Goal: Task Accomplishment & Management: Use online tool/utility

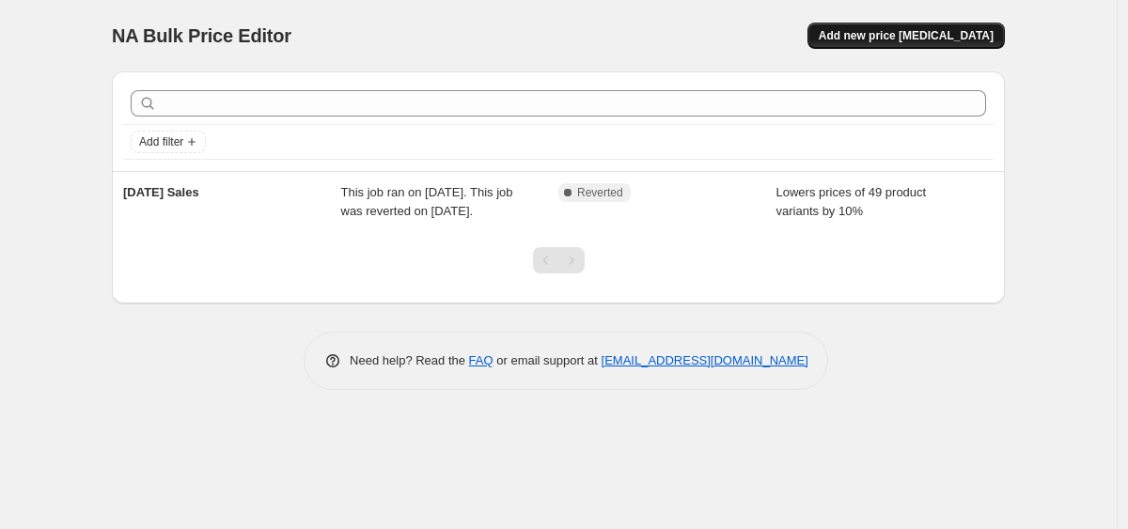
click at [884, 36] on span "Add new price [MEDICAL_DATA]" at bounding box center [906, 35] width 175 height 15
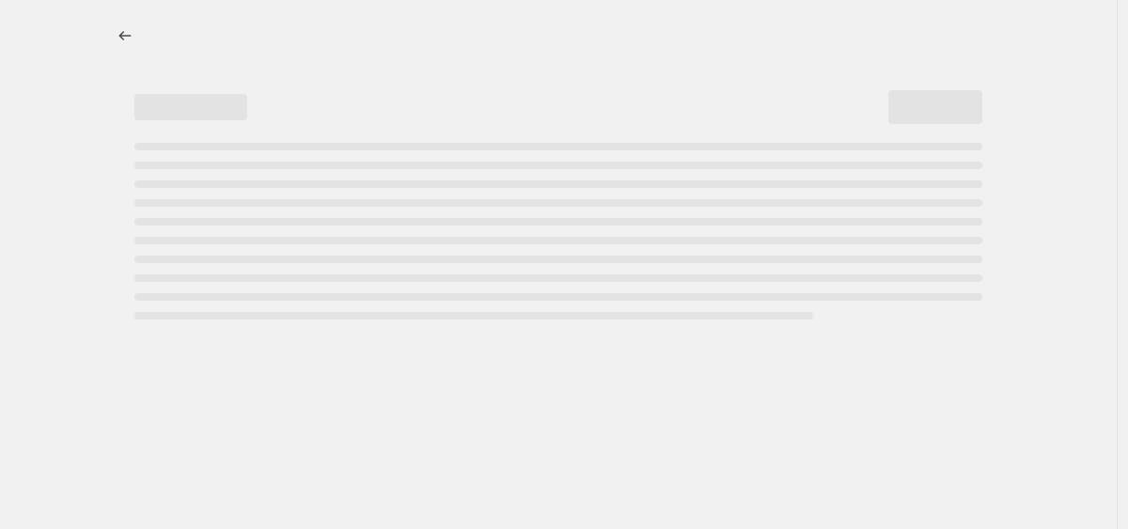
select select "percentage"
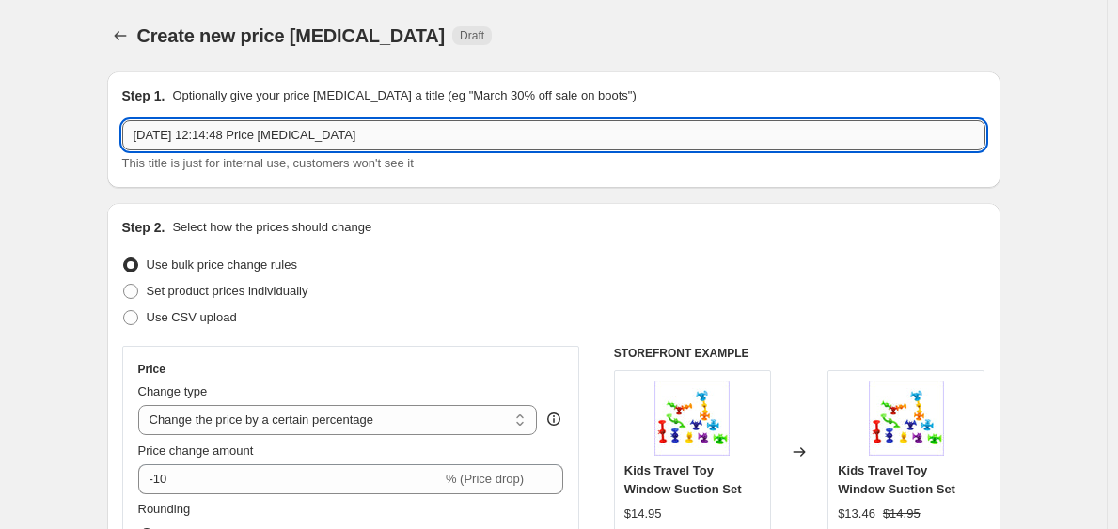
click at [246, 136] on input "[DATE] 12:14:48 Price [MEDICAL_DATA]" at bounding box center [553, 135] width 863 height 30
drag, startPoint x: 391, startPoint y: 135, endPoint x: 36, endPoint y: 135, distance: 355.4
click at [397, 133] on input "LCD" at bounding box center [553, 135] width 863 height 30
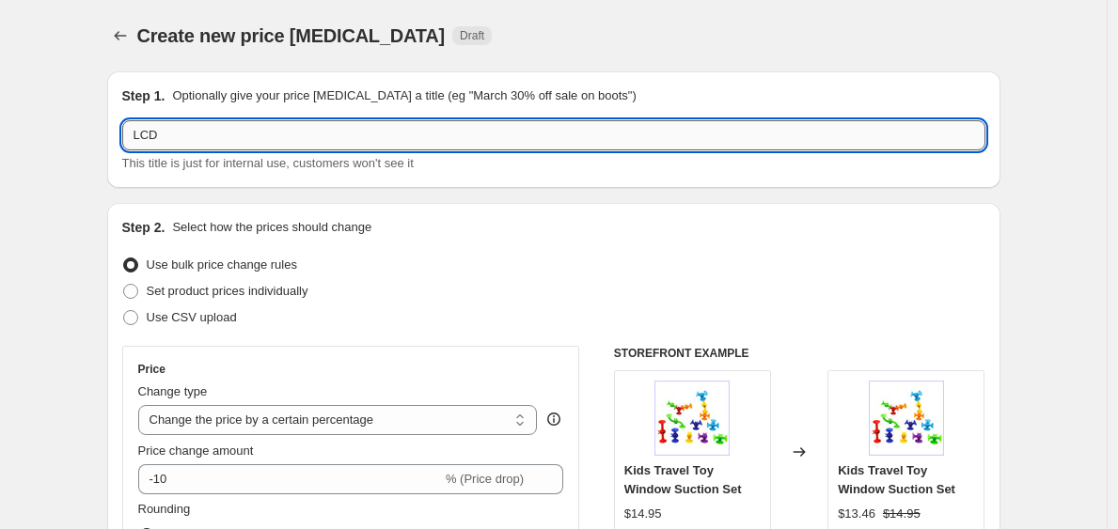
click at [397, 133] on input "LCD" at bounding box center [553, 135] width 863 height 30
paste input "Kids Travel Toy Magic LCD Drawing Pad"
type input "Kids Travel Toy Magic LCD Drawing Pad"
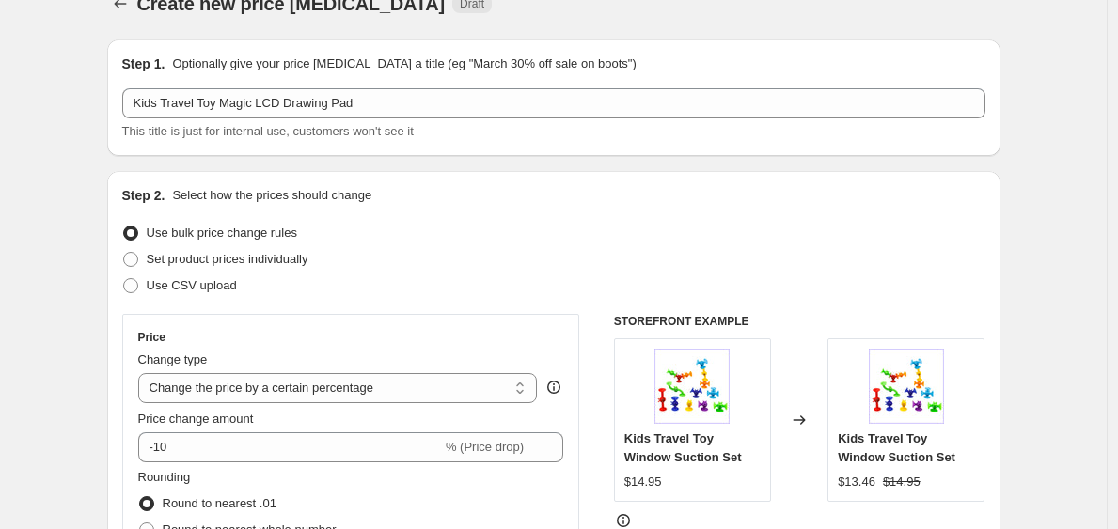
scroll to position [33, 0]
click at [240, 262] on span "Set product prices individually" at bounding box center [228, 258] width 162 height 14
click at [124, 252] on input "Set product prices individually" at bounding box center [123, 251] width 1 height 1
radio input "true"
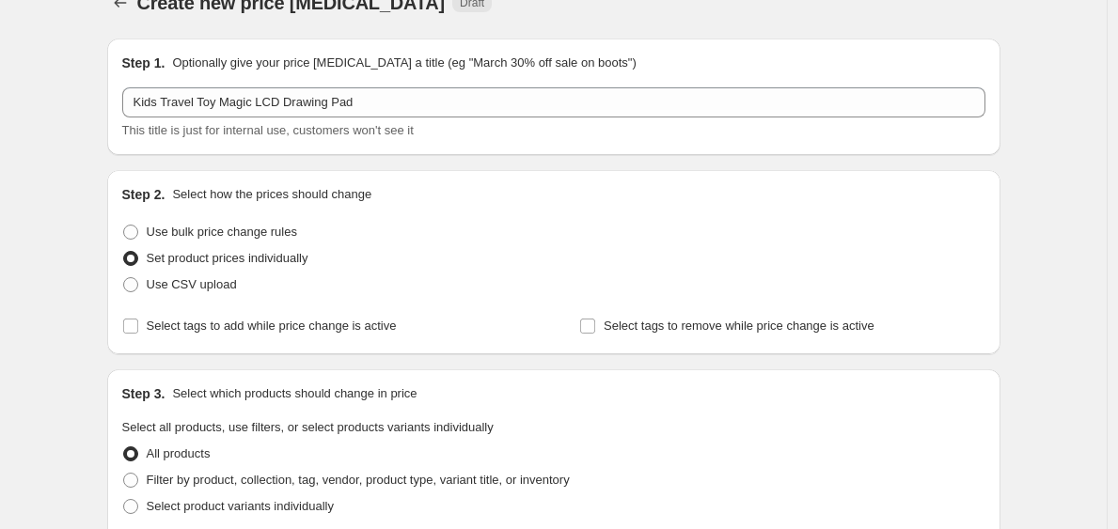
scroll to position [72, 0]
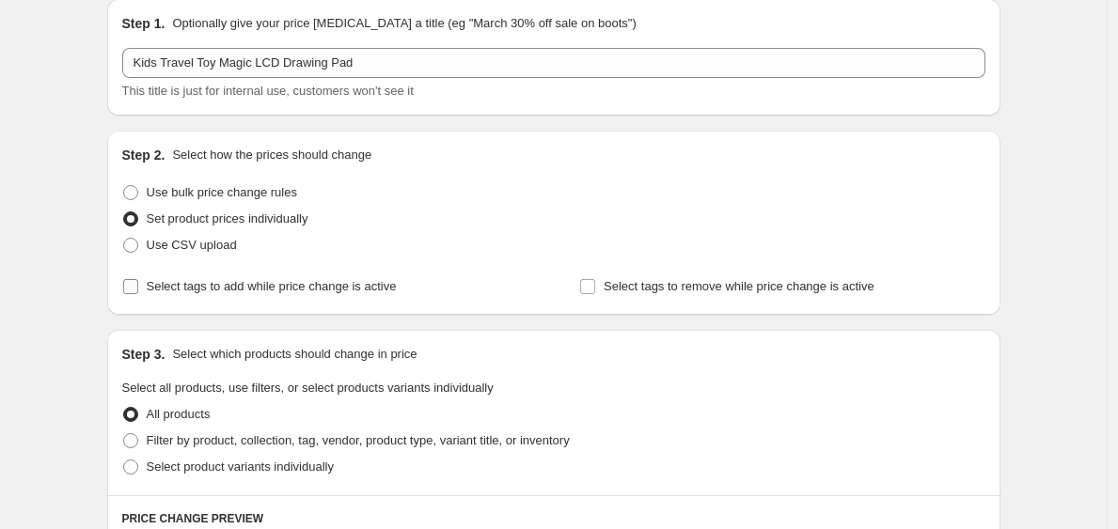
click at [158, 291] on span "Select tags to add while price change is active" at bounding box center [272, 286] width 250 height 14
click at [138, 291] on input "Select tags to add while price change is active" at bounding box center [130, 286] width 15 height 15
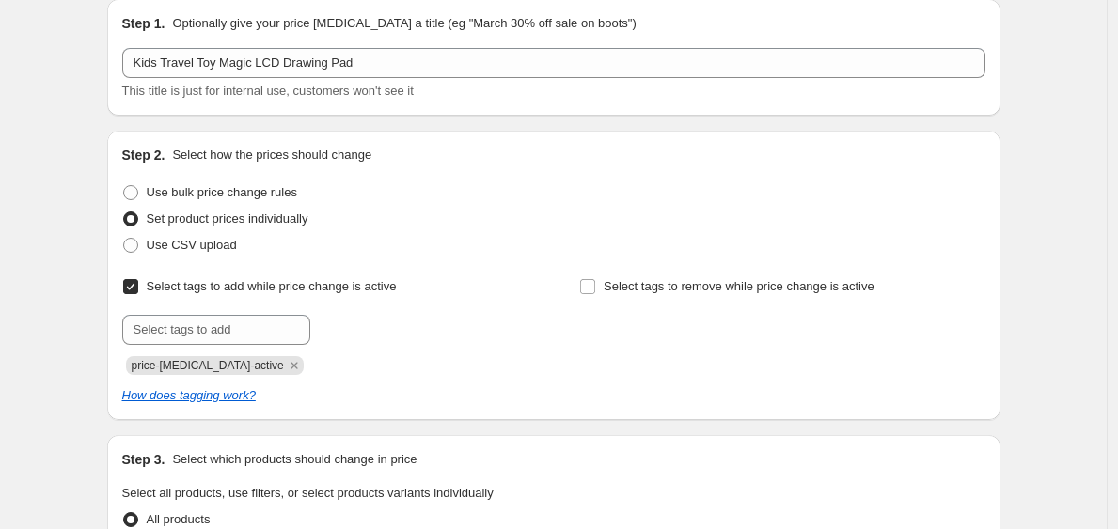
click at [158, 291] on span "Select tags to add while price change is active" at bounding box center [272, 286] width 250 height 14
click at [138, 291] on input "Select tags to add while price change is active" at bounding box center [130, 286] width 15 height 15
checkbox input "false"
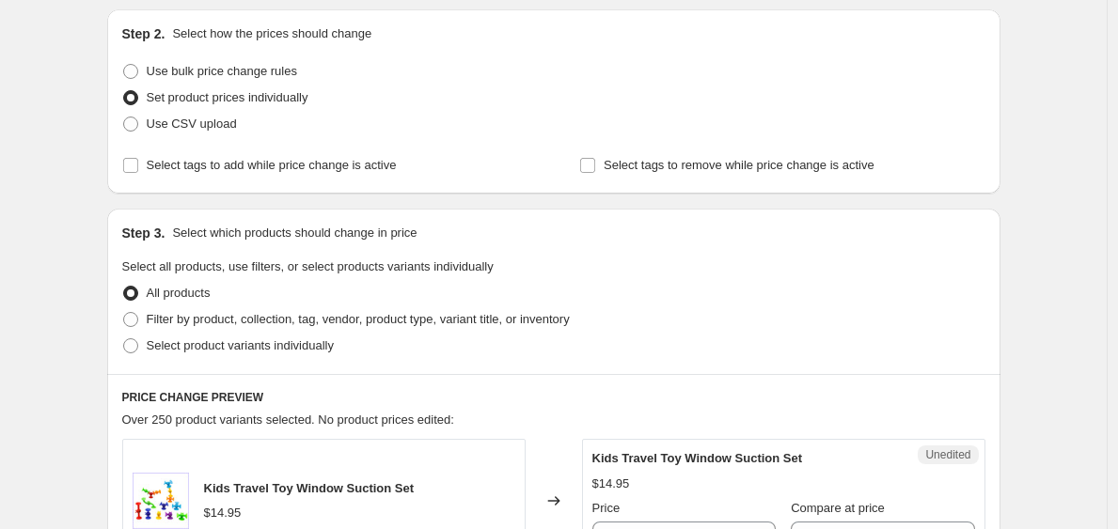
scroll to position [190, 0]
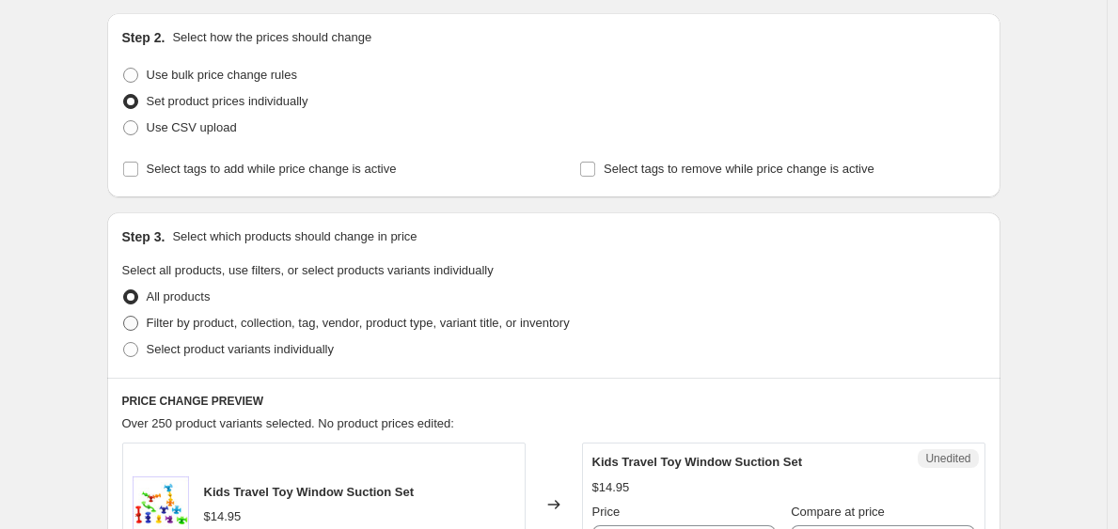
click at [137, 323] on span at bounding box center [130, 323] width 15 height 15
click at [124, 317] on input "Filter by product, collection, tag, vendor, product type, variant title, or inv…" at bounding box center [123, 316] width 1 height 1
radio input "true"
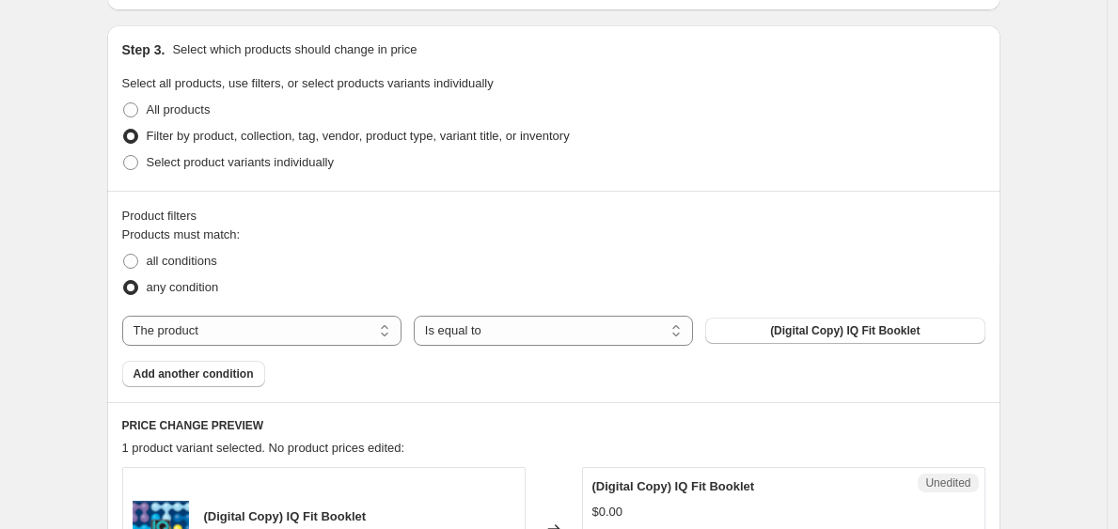
scroll to position [458, 0]
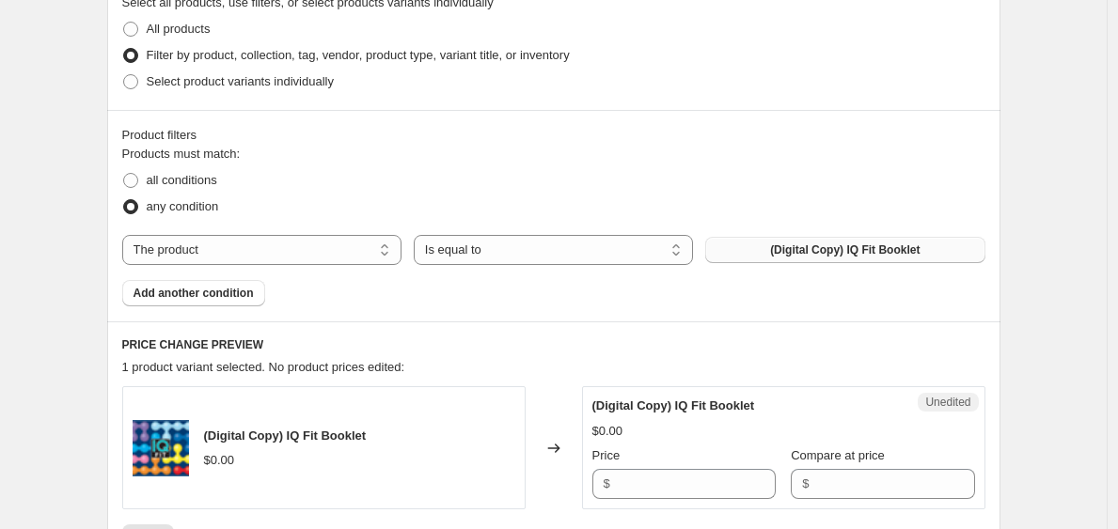
click at [804, 251] on span "(Digital Copy) IQ Fit Booklet" at bounding box center [845, 250] width 150 height 15
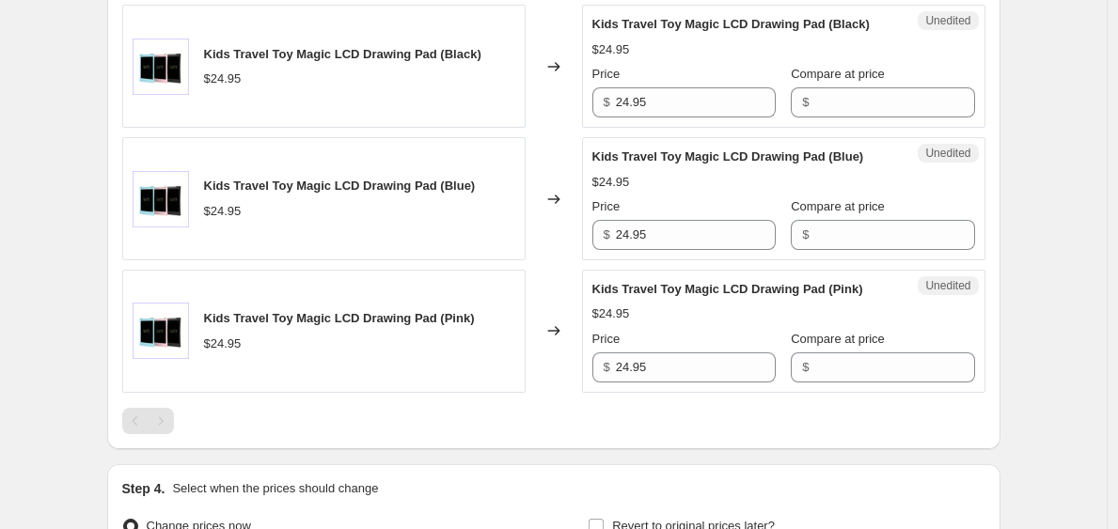
scroll to position [687, 0]
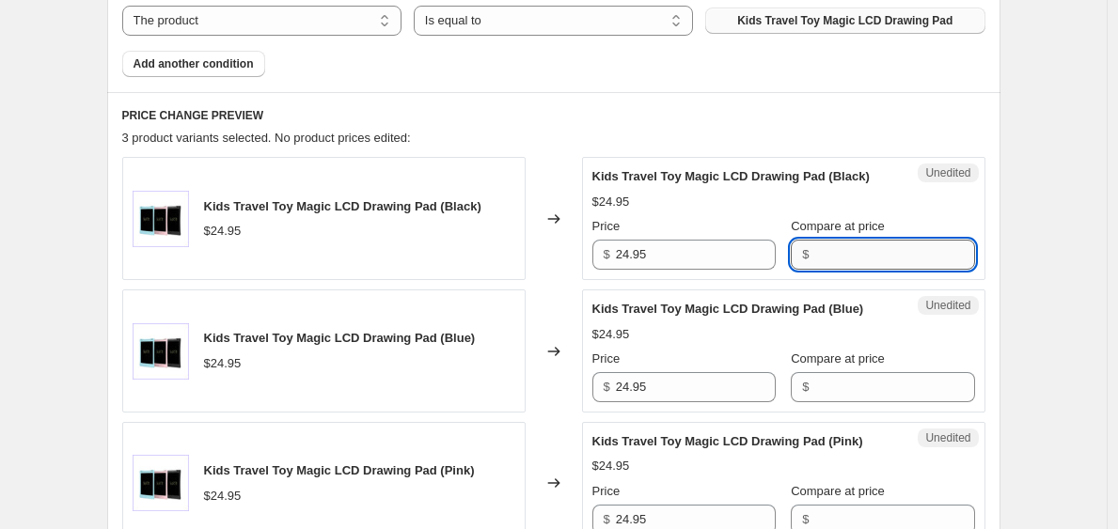
click at [814, 265] on input "Compare at price" at bounding box center [894, 255] width 160 height 30
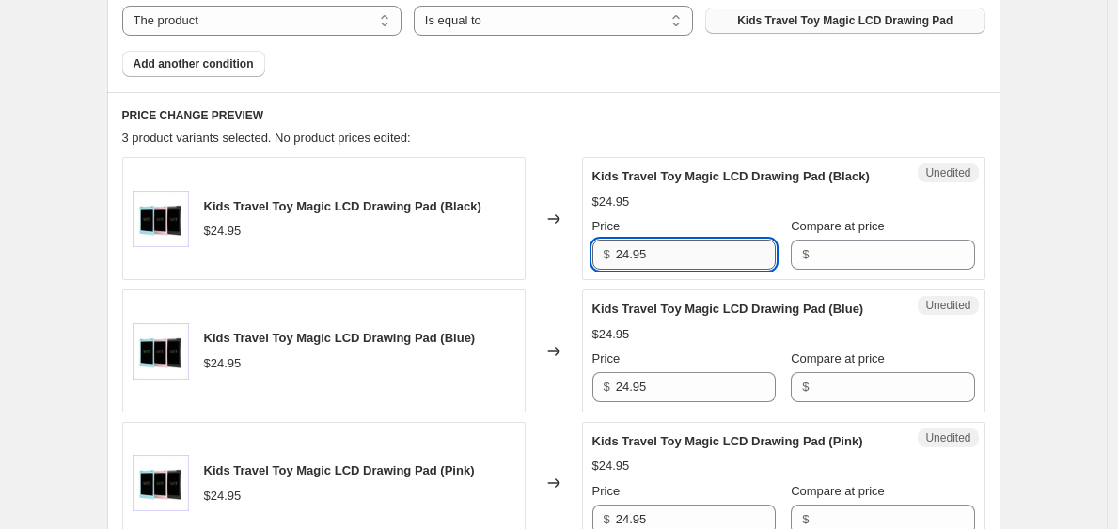
click at [678, 270] on input "24.95" at bounding box center [696, 255] width 160 height 30
drag, startPoint x: 684, startPoint y: 272, endPoint x: 608, endPoint y: 272, distance: 75.2
click at [608, 270] on div "$ 24.95" at bounding box center [683, 255] width 183 height 30
click at [846, 269] on input "Compare at price" at bounding box center [894, 255] width 160 height 30
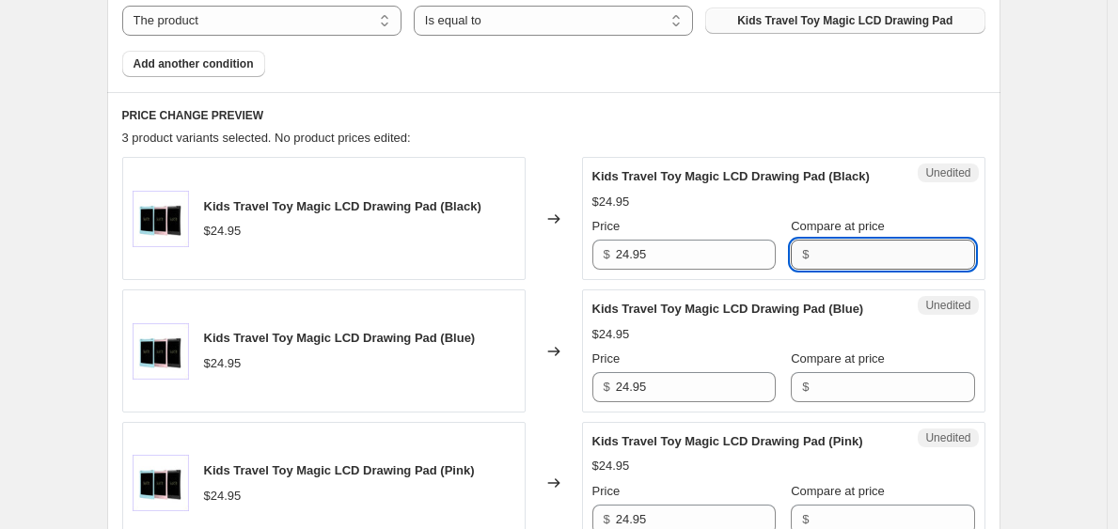
paste input "24.95"
type input "24.95"
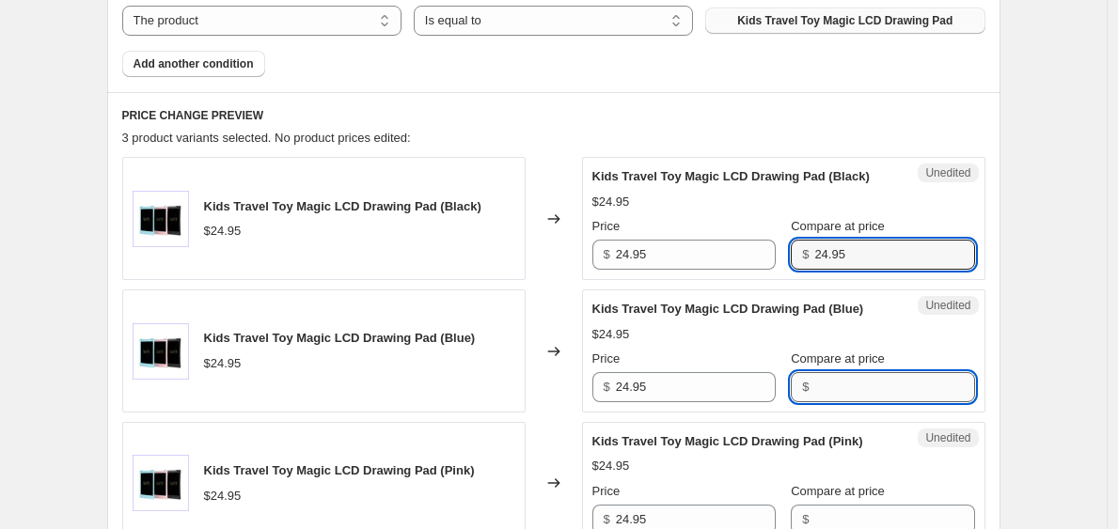
click at [825, 402] on input "Compare at price" at bounding box center [894, 387] width 160 height 30
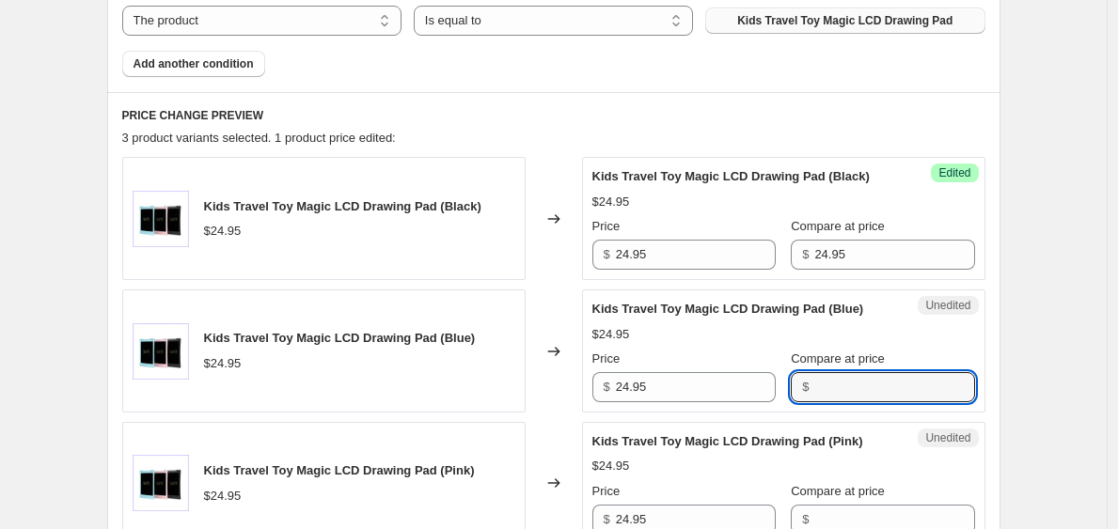
paste input "24.95"
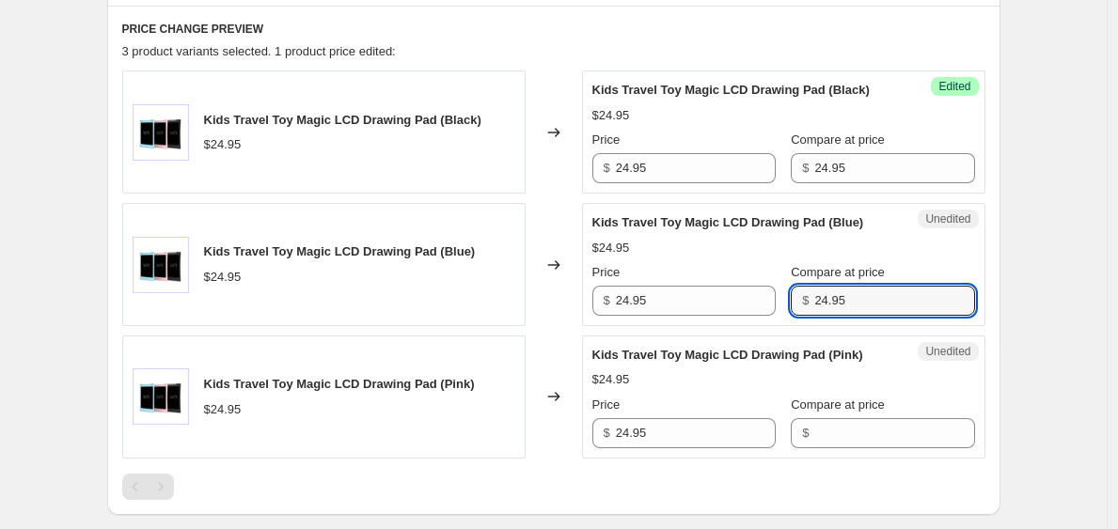
scroll to position [884, 0]
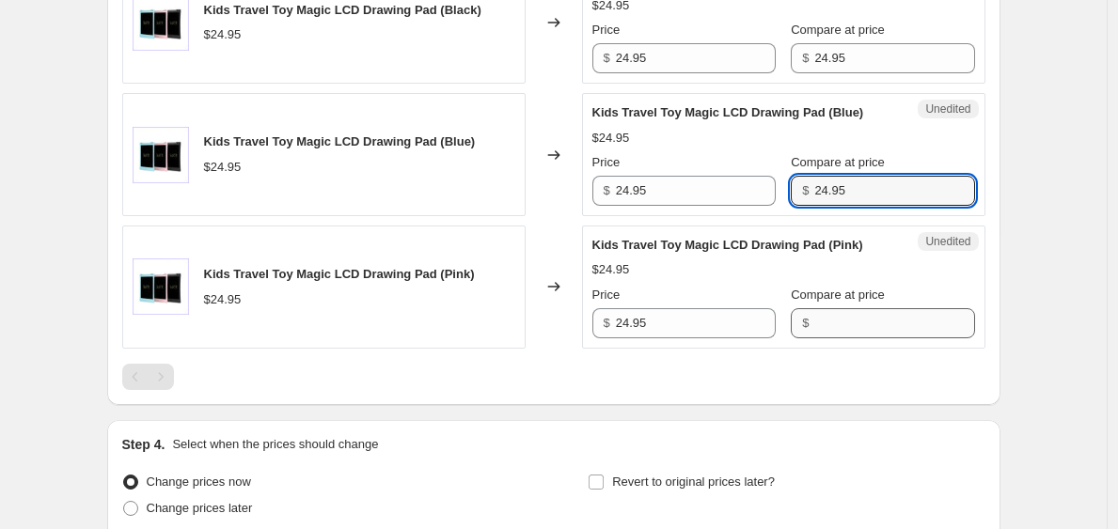
type input "24.95"
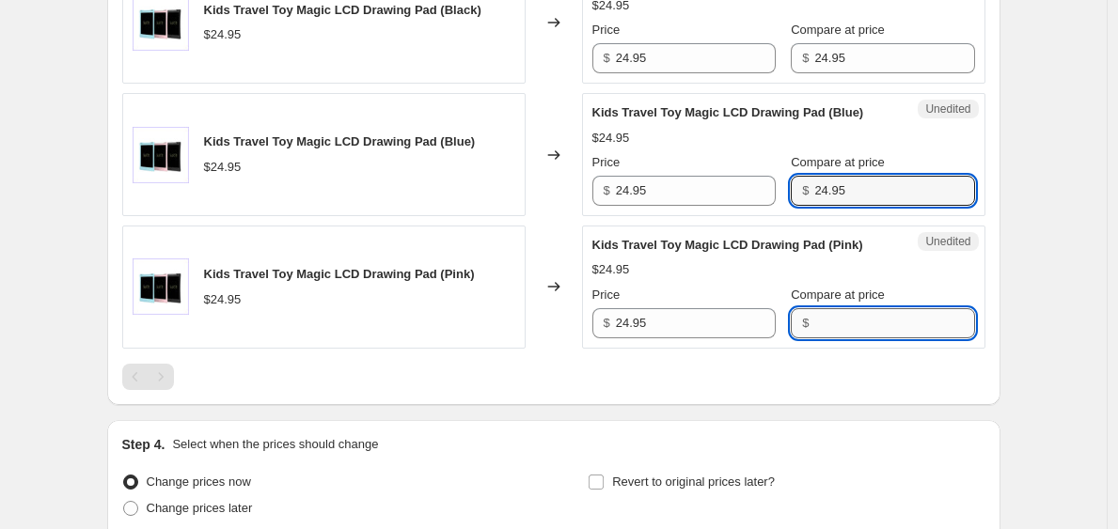
click at [843, 339] on input "Compare at price" at bounding box center [894, 323] width 160 height 30
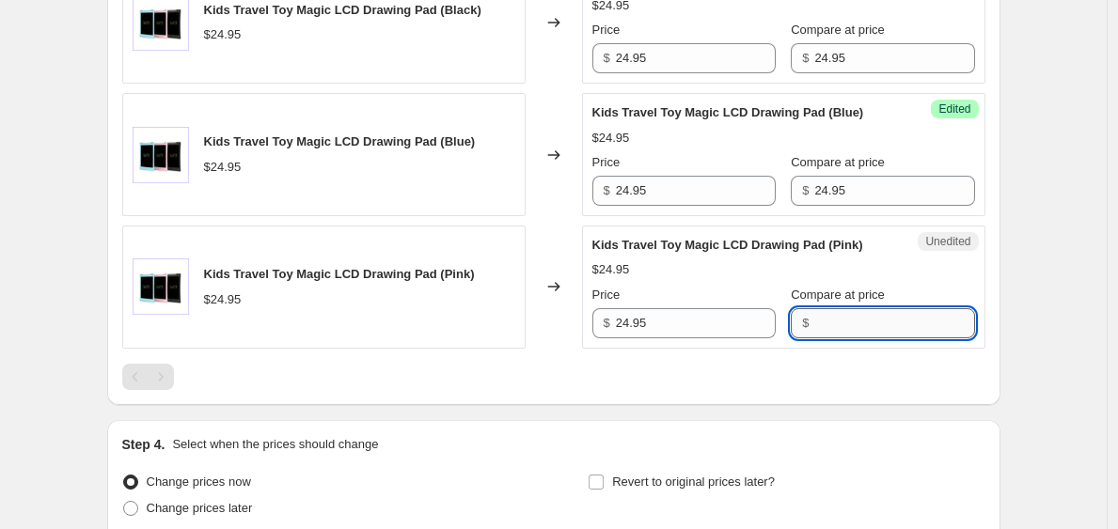
paste input "24.95"
type input "24.95"
click at [690, 148] on div "$24.95" at bounding box center [783, 138] width 383 height 19
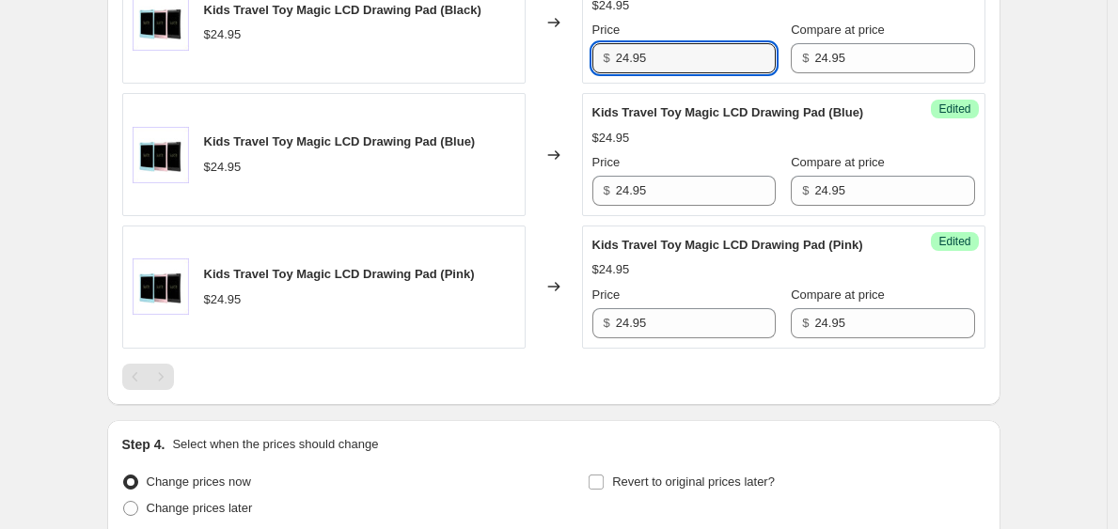
drag, startPoint x: 665, startPoint y: 81, endPoint x: 587, endPoint y: 80, distance: 78.1
click at [587, 80] on div "Success Edited Kids Travel Toy Magic LCD Drawing Pad (Black) $24.95 Price $ 24.…" at bounding box center [783, 22] width 403 height 123
drag, startPoint x: 681, startPoint y: 74, endPoint x: 545, endPoint y: 76, distance: 135.4
click at [545, 76] on div "Kids Travel Toy Magic LCD Drawing Pad (Black) $24.95 Changed to Success Edited …" at bounding box center [553, 22] width 863 height 123
type input "11.97"
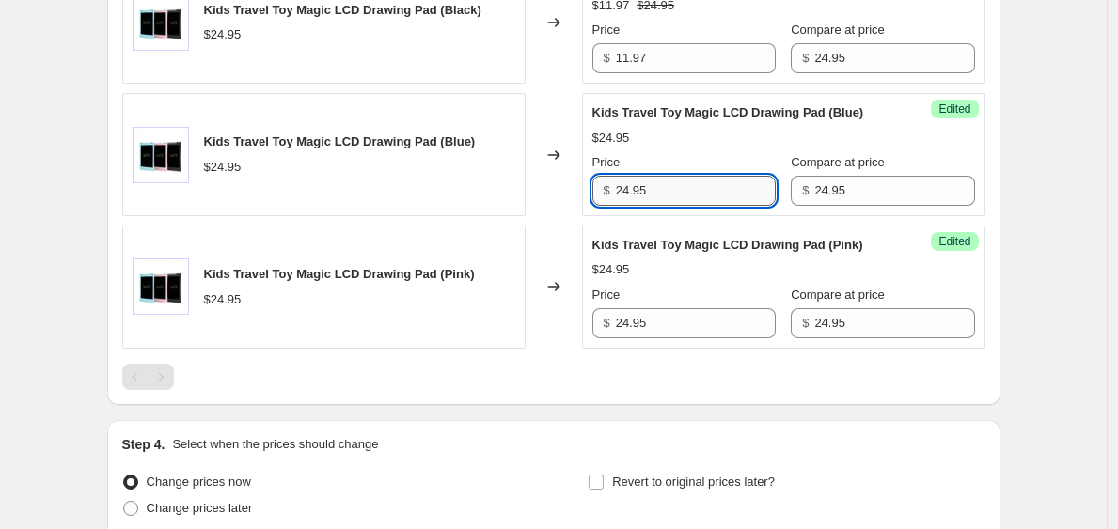
click at [677, 206] on input "24.95" at bounding box center [696, 191] width 160 height 30
drag, startPoint x: 677, startPoint y: 227, endPoint x: 565, endPoint y: 227, distance: 111.9
click at [565, 216] on div "Kids Travel Toy Magic LCD Drawing Pad (Blue) $24.95 Changed to Success Edited K…" at bounding box center [553, 154] width 863 height 123
paste input "11.97"
type input "11.97"
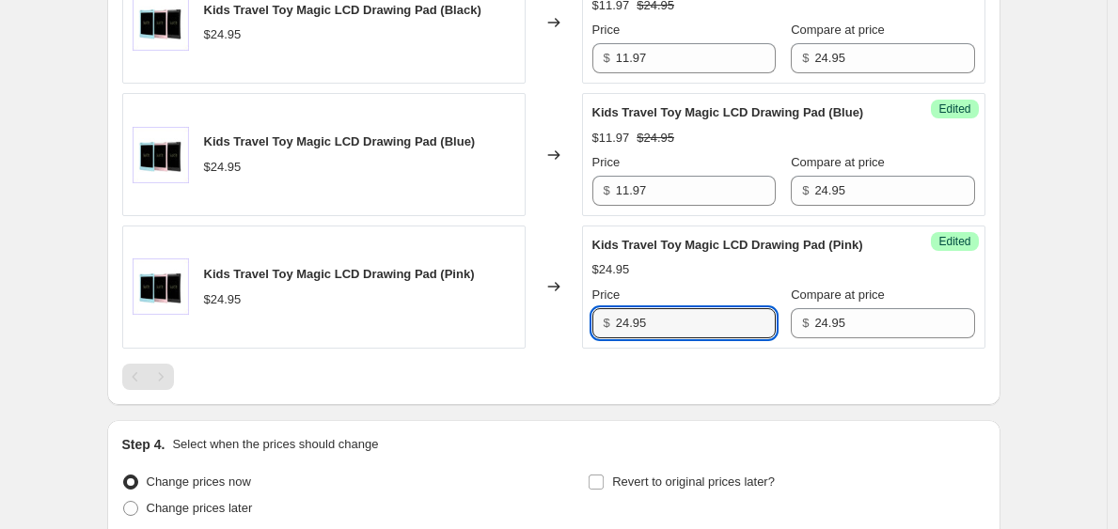
drag, startPoint x: 675, startPoint y: 377, endPoint x: 592, endPoint y: 376, distance: 82.8
click at [592, 349] on div "Success Edited Kids Travel Toy Magic LCD Drawing Pad (Pink) $24.95 Price $ 24.9…" at bounding box center [783, 287] width 403 height 123
paste input "11.97"
type input "11.97"
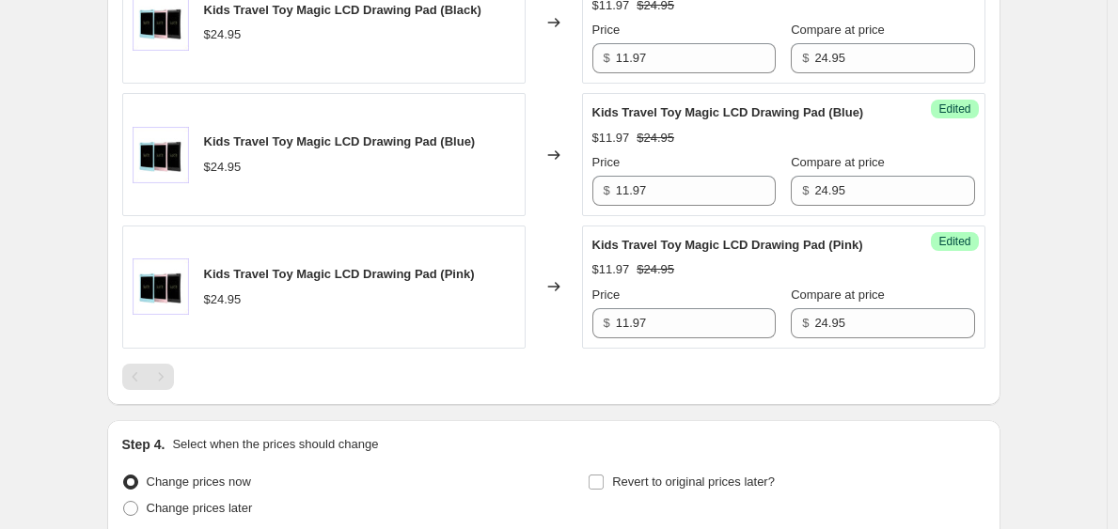
click at [720, 255] on div "Kids Travel Toy Magic LCD Drawing Pad (Pink)" at bounding box center [745, 245] width 307 height 19
click at [551, 216] on div "Changed to" at bounding box center [554, 154] width 56 height 123
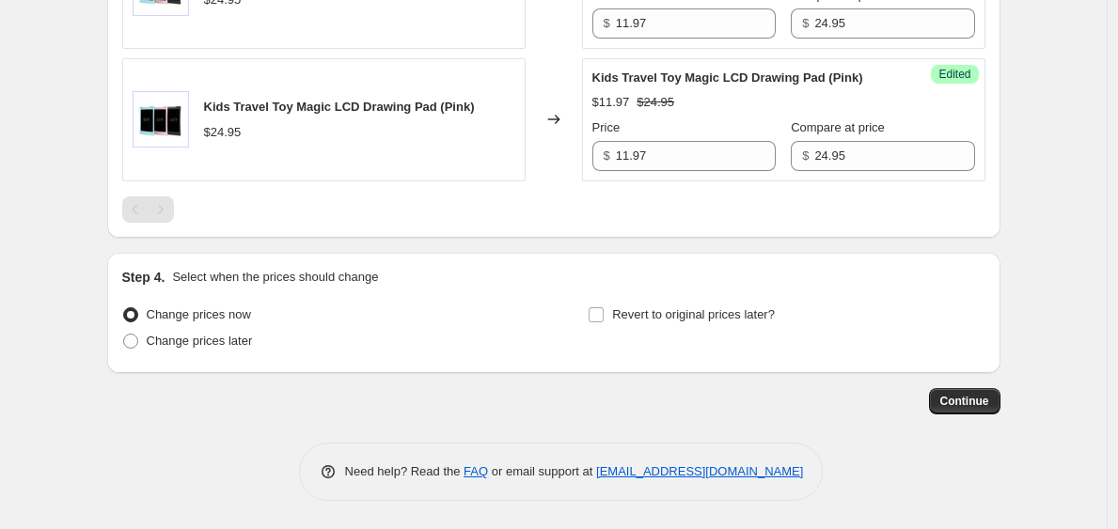
scroll to position [1108, 0]
click at [599, 313] on input "Revert to original prices later?" at bounding box center [596, 314] width 15 height 15
checkbox input "true"
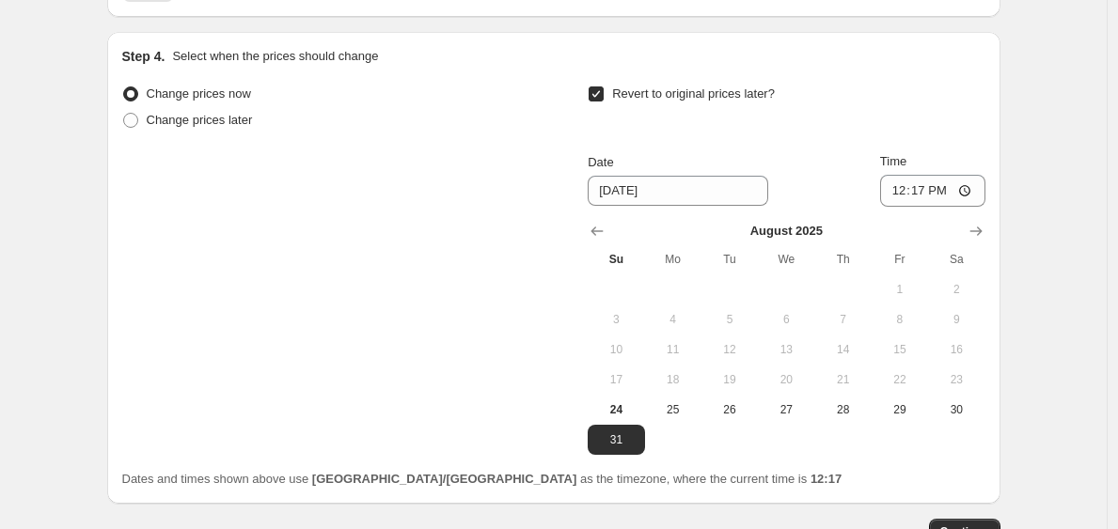
scroll to position [1293, 0]
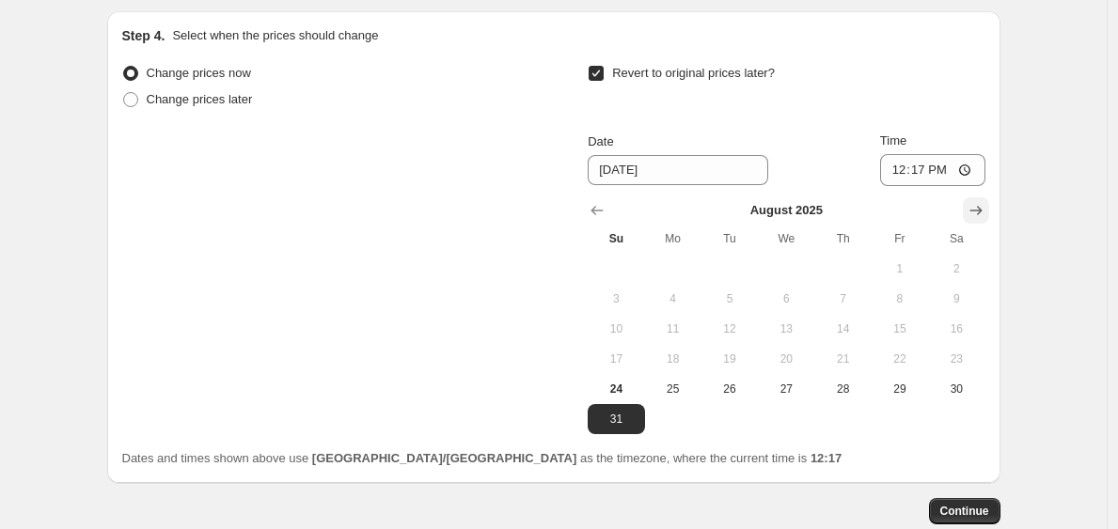
click at [978, 220] on icon "Show next month, September 2025" at bounding box center [976, 210] width 19 height 19
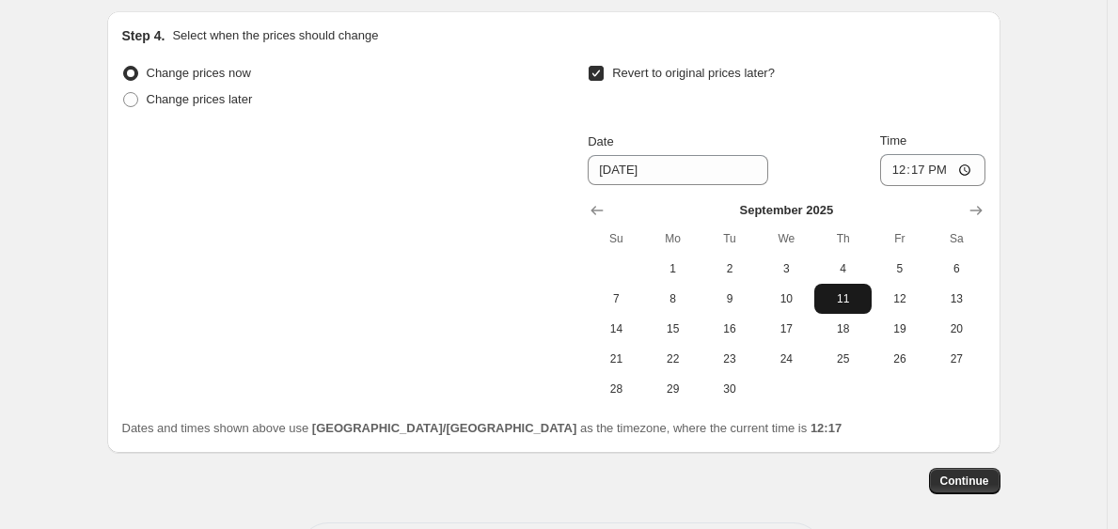
click at [843, 307] on span "11" at bounding box center [842, 298] width 41 height 15
type input "9/11/2025"
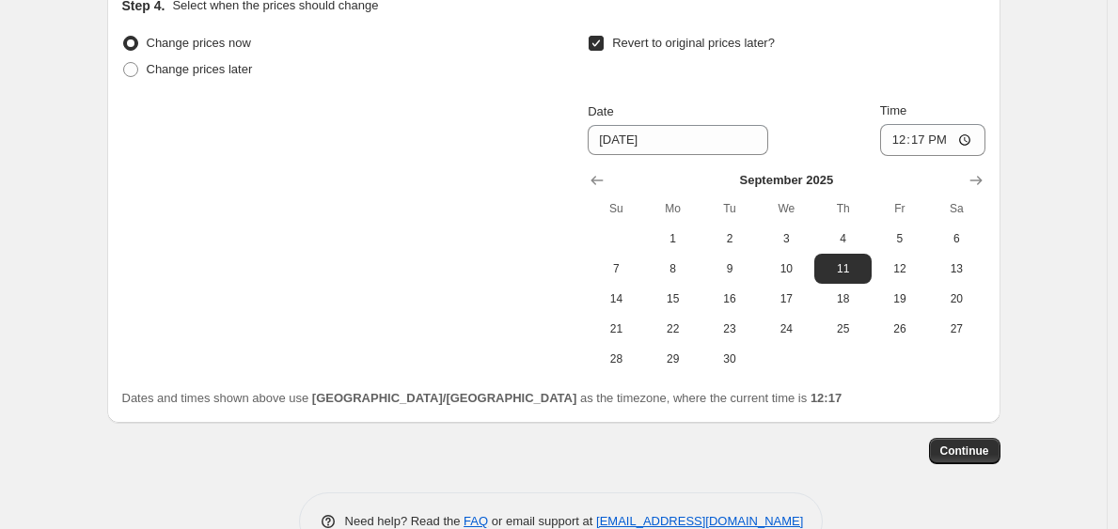
scroll to position [1325, 0]
click at [592, 188] on icon "Show previous month, August 2025" at bounding box center [597, 178] width 19 height 19
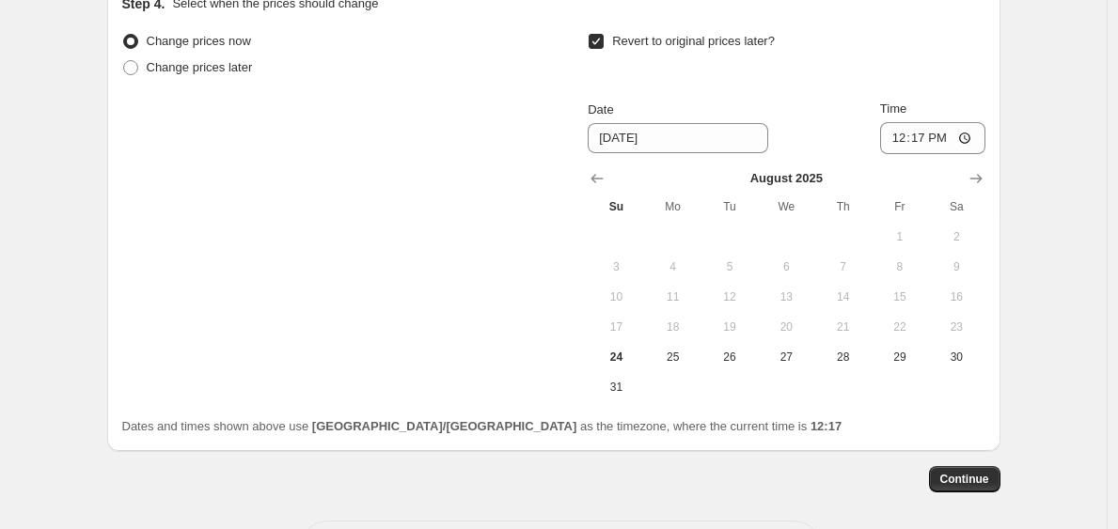
click at [599, 49] on input "Revert to original prices later?" at bounding box center [596, 41] width 15 height 15
checkbox input "false"
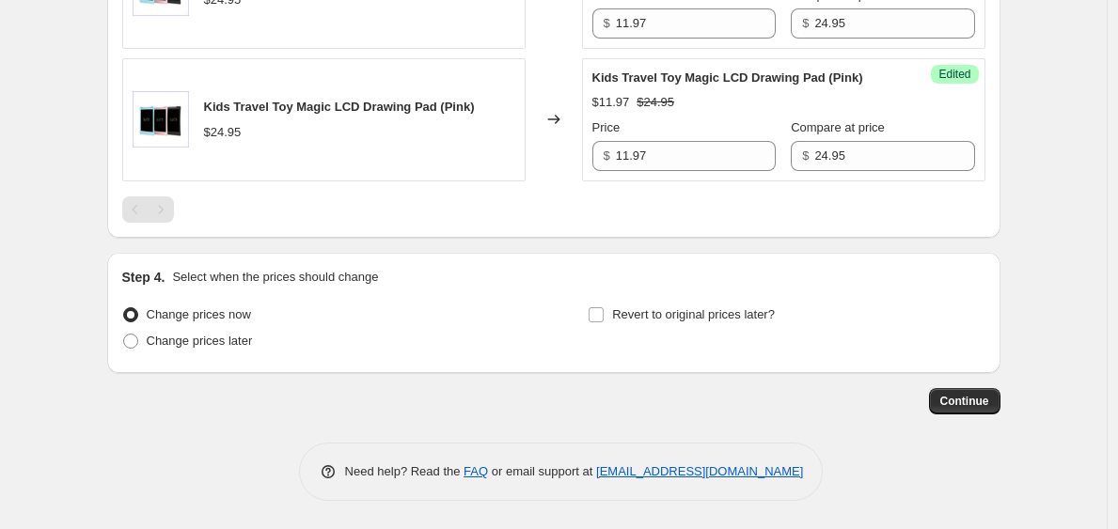
scroll to position [1108, 0]
click at [972, 401] on span "Continue" at bounding box center [964, 401] width 49 height 15
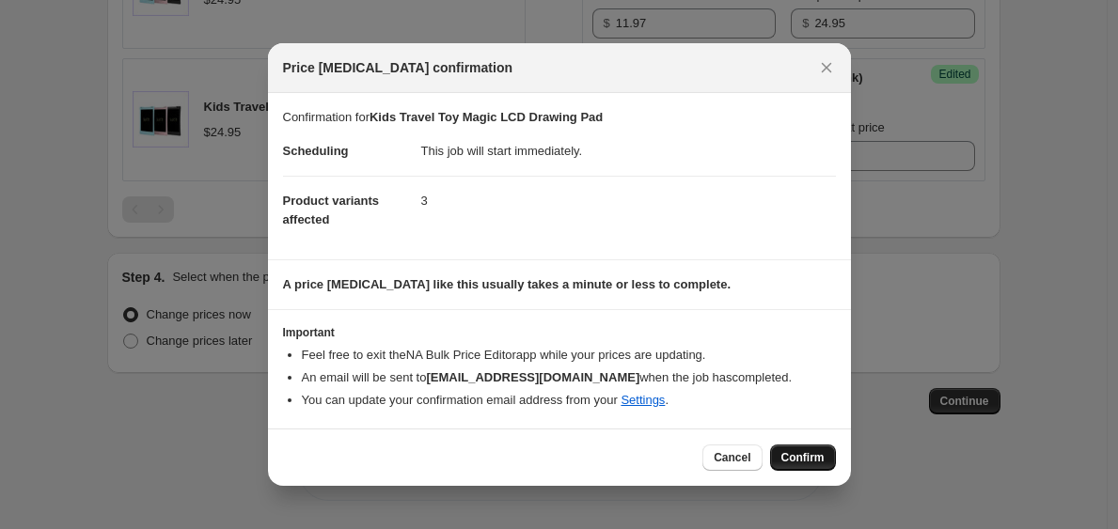
click at [792, 455] on span "Confirm" at bounding box center [802, 457] width 43 height 15
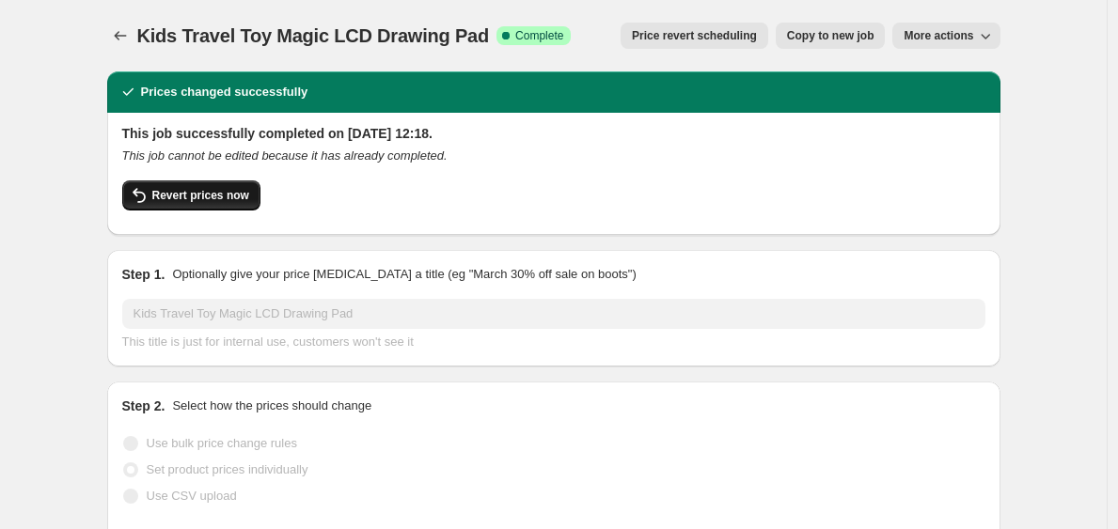
click at [212, 195] on span "Revert prices now" at bounding box center [200, 195] width 97 height 15
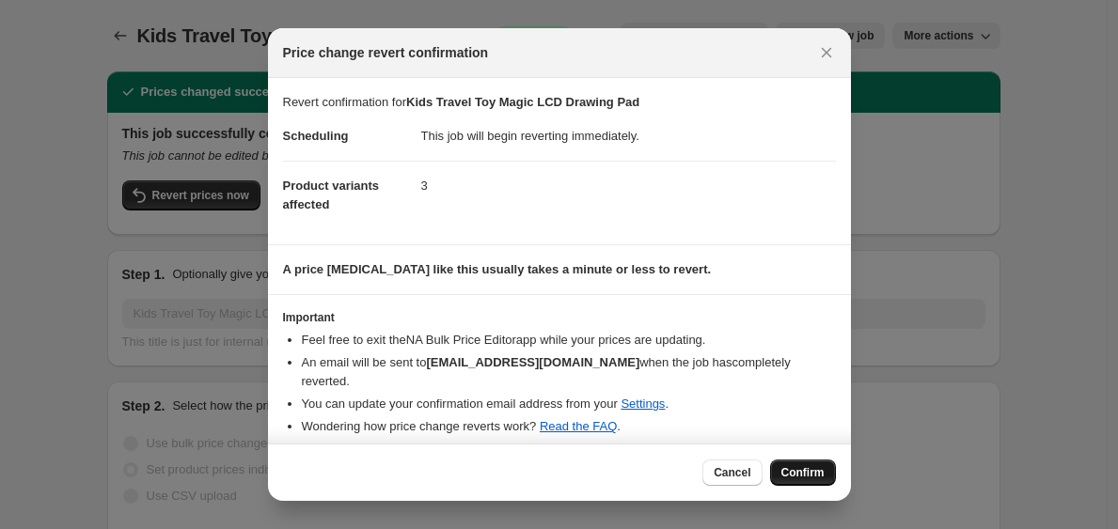
click at [787, 473] on span "Confirm" at bounding box center [802, 472] width 43 height 15
